Goal: Transaction & Acquisition: Purchase product/service

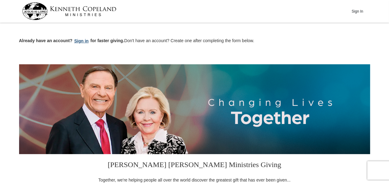
click at [80, 42] on button "Sign in" at bounding box center [81, 41] width 18 height 7
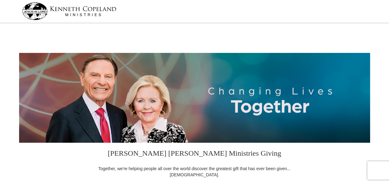
select select "GA"
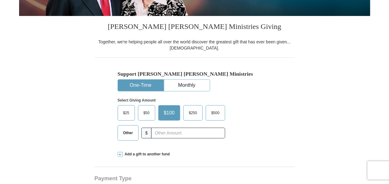
scroll to position [128, 0]
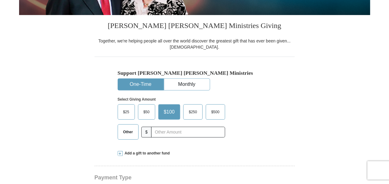
click at [126, 129] on span "Other" at bounding box center [128, 131] width 16 height 9
click at [0, 0] on input "Other" at bounding box center [0, 0] width 0 height 0
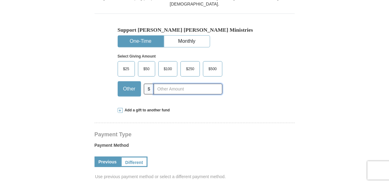
scroll to position [171, 0]
click at [120, 111] on span at bounding box center [120, 110] width 5 height 5
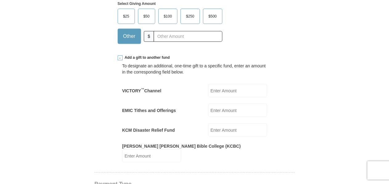
scroll to position [224, 0]
click at [245, 108] on input "EMIC Tithes and Offerings" at bounding box center [237, 109] width 59 height 13
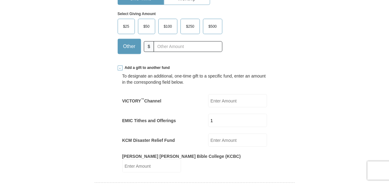
scroll to position [213, 0]
type input "160.00"
click at [241, 140] on input "KCM Disaster Relief Fund" at bounding box center [237, 140] width 59 height 13
type input "100.00"
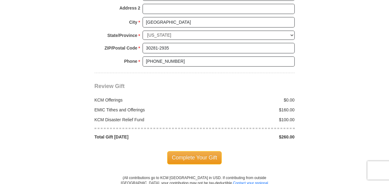
scroll to position [607, 0]
click at [202, 152] on span "Complete Your Gift" at bounding box center [194, 158] width 55 height 13
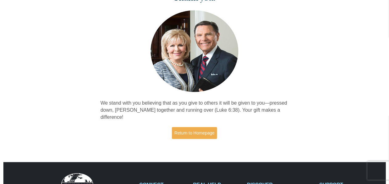
scroll to position [42, 0]
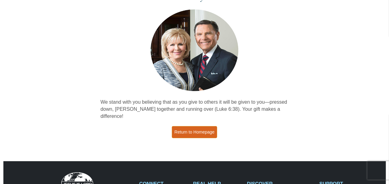
click at [208, 126] on link "Return to Homepage" at bounding box center [195, 132] width 46 height 12
